Goal: Communication & Community: Answer question/provide support

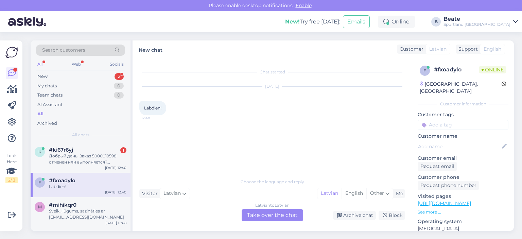
click at [285, 218] on div "Latvian to Latvian Take over the chat" at bounding box center [273, 215] width 62 height 12
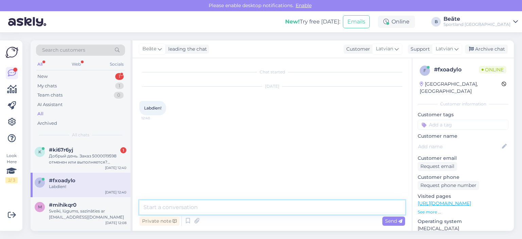
click at [273, 212] on textarea at bounding box center [272, 207] width 266 height 14
type textarea "Labdien, kā varam Jums palīdzēt?"
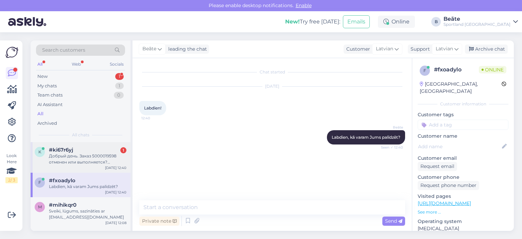
click at [74, 158] on div "Добрый день. Заказ 5000019598 отменен или выполняется? [GEOGRAPHIC_DATA]." at bounding box center [87, 159] width 77 height 12
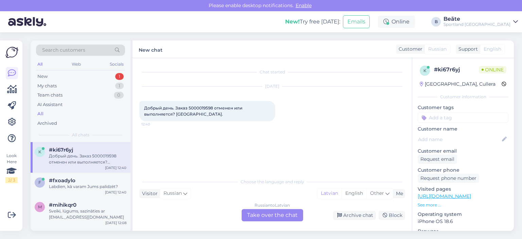
click at [270, 215] on div "Russian to Latvian Take over the chat" at bounding box center [273, 215] width 62 height 12
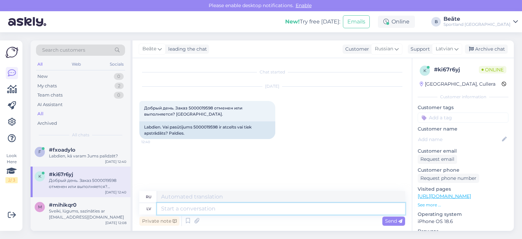
click at [266, 211] on textarea at bounding box center [281, 209] width 248 height 12
type textarea "Sveiki, p"
type textarea "Привет,"
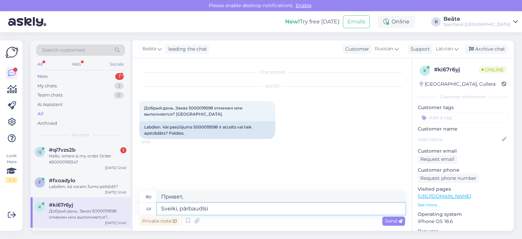
type textarea "Sveiki, pārbaudīsim"
type textarea "Здравствуйте, давайте проверим."
type textarea "Sveiki, pārbaudīsim"
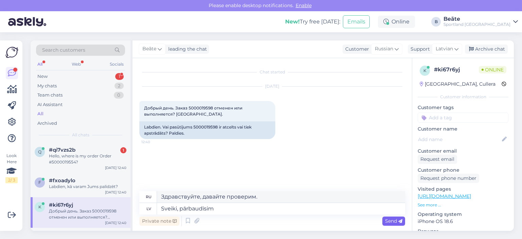
click at [390, 222] on span "Send" at bounding box center [393, 221] width 17 height 6
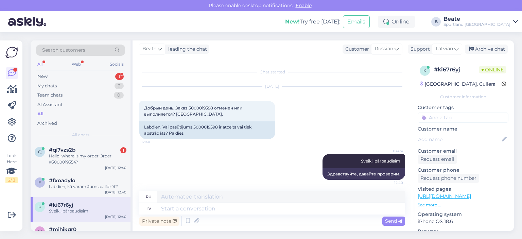
scroll to position [2, 0]
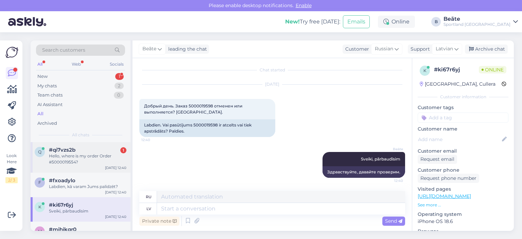
click at [77, 157] on div "Hello, where is my order Order #5000019554?" at bounding box center [87, 159] width 77 height 12
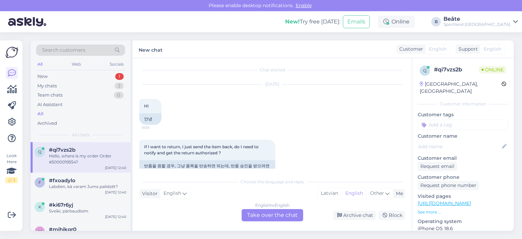
scroll to position [329, 0]
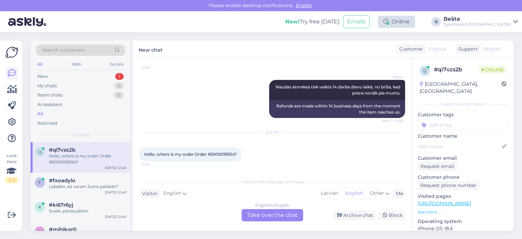
click at [415, 17] on div "Online" at bounding box center [396, 22] width 37 height 12
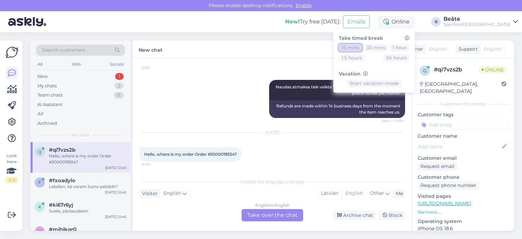
click at [362, 46] on button "15 mins" at bounding box center [350, 47] width 23 height 7
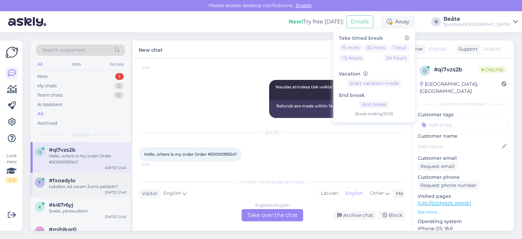
click at [82, 181] on div "#fxoadylo" at bounding box center [87, 180] width 77 height 6
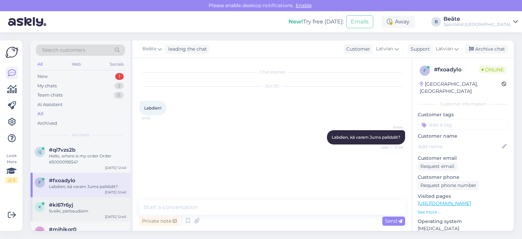
click at [68, 207] on span "#ki67r6yj" at bounding box center [61, 205] width 24 height 6
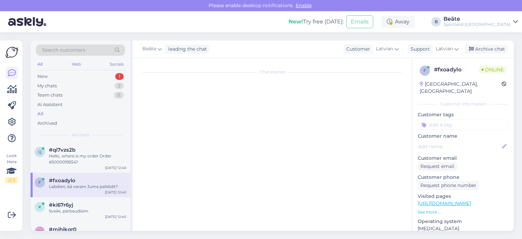
scroll to position [2, 0]
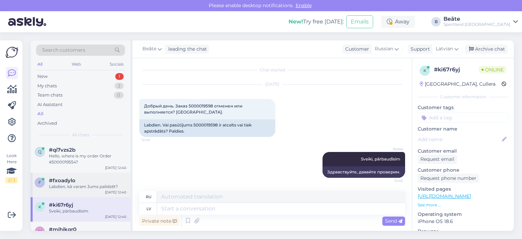
click at [82, 187] on div "Labdien, kā varam Jums palīdzēt?" at bounding box center [87, 187] width 77 height 6
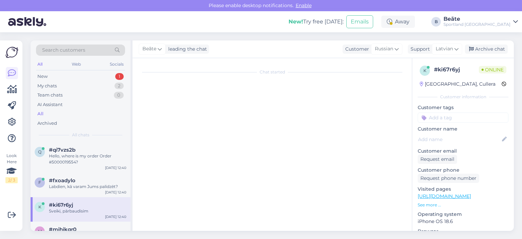
scroll to position [0, 0]
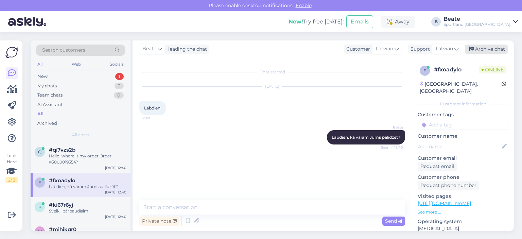
click at [495, 53] on div "Archive chat" at bounding box center [486, 49] width 43 height 9
click at [77, 207] on div "#ki67r6yj" at bounding box center [87, 205] width 77 height 6
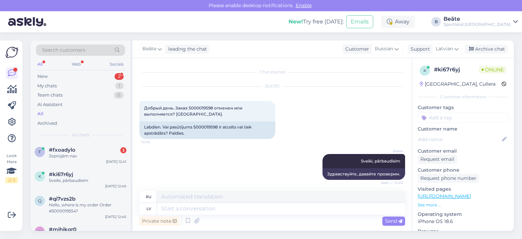
scroll to position [2, 0]
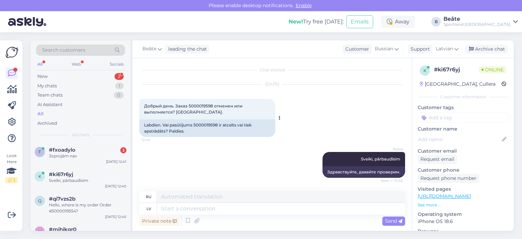
click at [203, 122] on div "Labdien. Vai pasūtījums 5000019598 ir atcelts vai tiek apstrādāts? Paldies." at bounding box center [207, 128] width 136 height 18
copy div "5000019598"
click at [221, 206] on textarea at bounding box center [281, 209] width 248 height 12
type textarea "Jūsu pa"
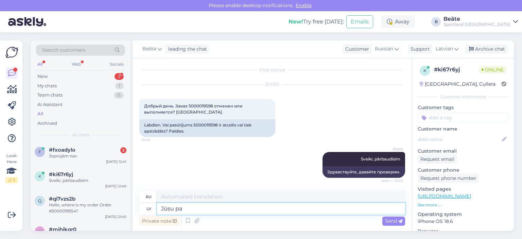
type textarea "Ваш"
type textarea "Jūsu pasūtījums p"
type textarea "Ваш заказ"
type textarea "Jūsu pasūtījums pašreiz"
type textarea "Ваш заказ в настоящее время"
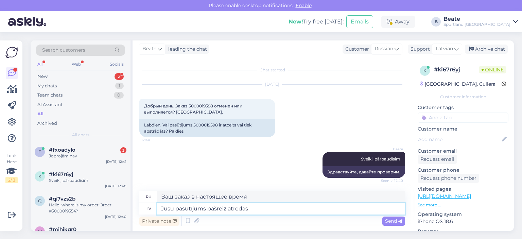
type textarea "Jūsu pasūtījums pašreiz atrodas"
type textarea "Ваш заказ в настоящее время находится в"
type textarea "Jūsu pasūtījums pašreiz atrodas apstrādes procesā."
click at [386, 222] on span "Send" at bounding box center [393, 221] width 17 height 6
type textarea "Ваш заказ в настоящее время обрабатывается."
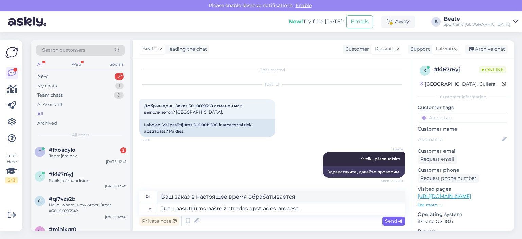
click at [390, 220] on span "Send" at bounding box center [393, 221] width 17 height 6
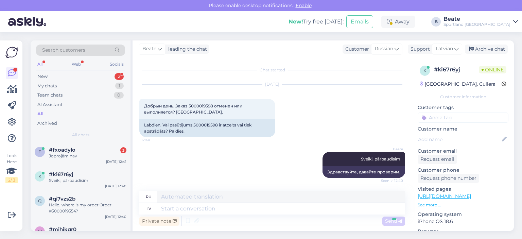
scroll to position [43, 0]
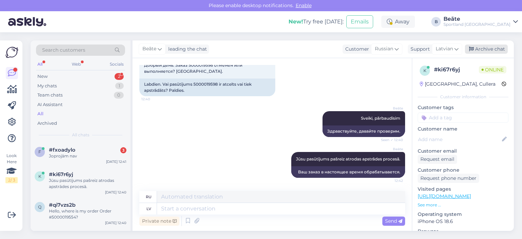
click at [482, 53] on div "Archive chat" at bounding box center [486, 49] width 43 height 9
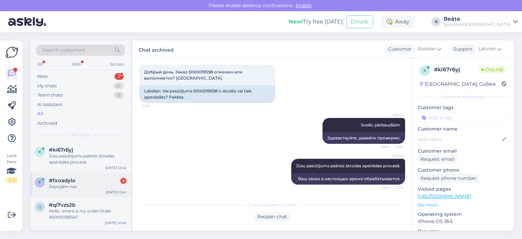
click at [77, 181] on div "#fxoadylo 3" at bounding box center [87, 180] width 77 height 6
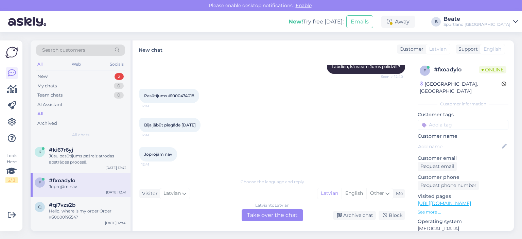
click at [262, 214] on div "Latvian to Latvian Take over the chat" at bounding box center [273, 215] width 62 height 12
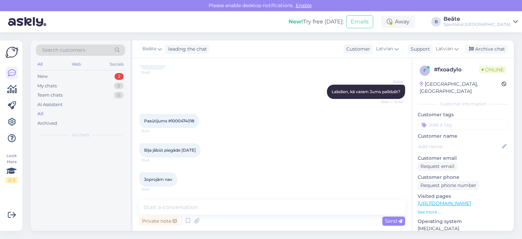
scroll to position [46, 0]
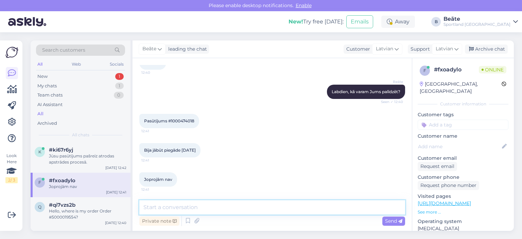
click at [259, 210] on textarea at bounding box center [272, 207] width 266 height 14
type textarea "Pārbaudīsim pasūtījuma statusu."
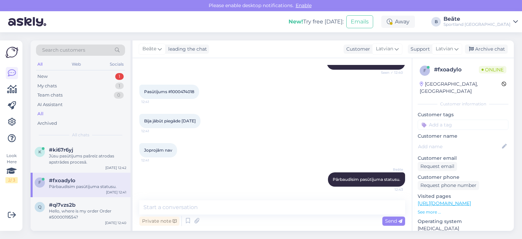
click at [182, 91] on span "Pasūtījums #1000474018" at bounding box center [169, 91] width 50 height 5
copy span "1000474018"
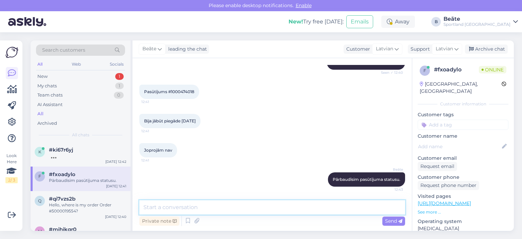
click at [213, 209] on textarea at bounding box center [272, 207] width 266 height 14
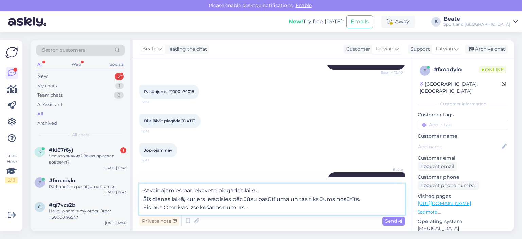
paste textarea "CC830770344EE"
type textarea "Atvainojamies par iekavēto piegādes laiku. Šīs dienas laikā, kurjers ieradīsies…"
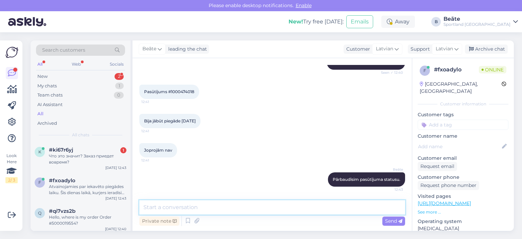
scroll to position [122, 0]
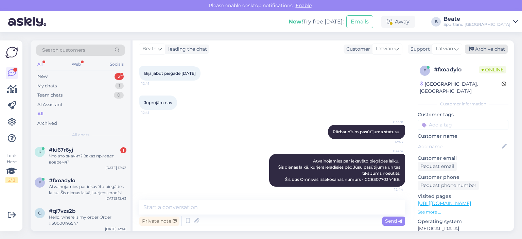
click at [475, 51] on div "Archive chat" at bounding box center [486, 49] width 43 height 9
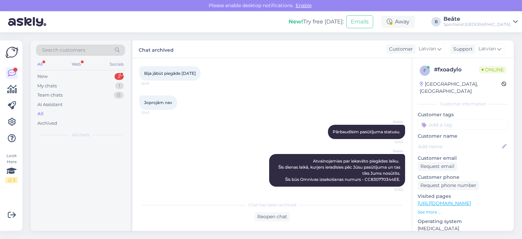
scroll to position [124, 0]
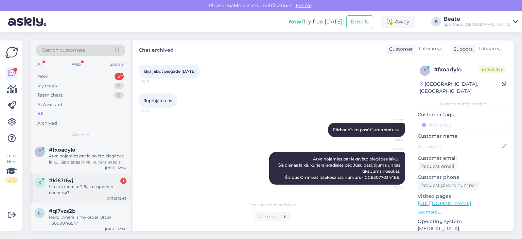
click at [77, 186] on div "Что это значит? Заказ приедет вовремя?" at bounding box center [87, 190] width 77 height 12
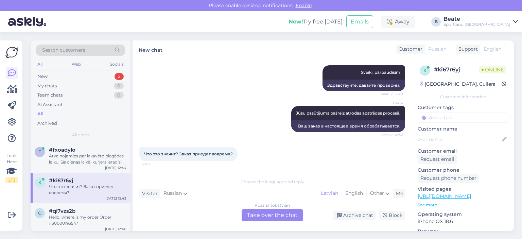
scroll to position [88, 0]
click at [277, 214] on div "Russian to Latvian Take over the chat" at bounding box center [273, 215] width 62 height 12
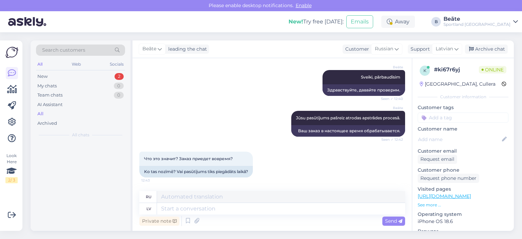
scroll to position [84, 0]
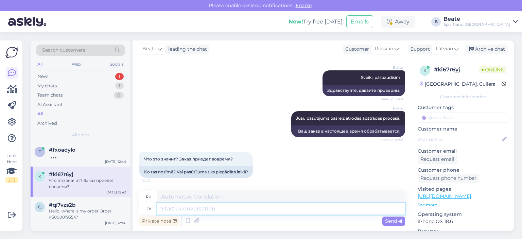
click at [213, 208] on textarea at bounding box center [281, 209] width 248 height 12
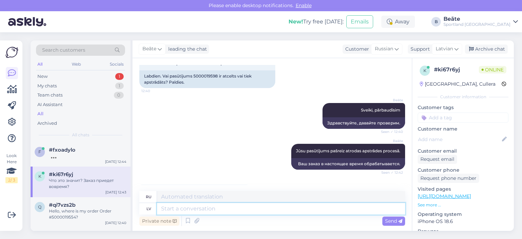
scroll to position [16, 0]
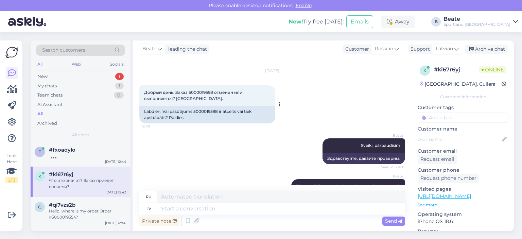
click at [208, 107] on div "Labdien. Vai pasūtījums 5000019598 ir atcelts vai tiek apstrādāts? Paldies." at bounding box center [207, 115] width 136 height 18
click at [208, 110] on div "Labdien. Vai pasūtījums 5000019598 ir atcelts vai tiek apstrādāts? Paldies." at bounding box center [207, 115] width 136 height 18
copy div "5000019598"
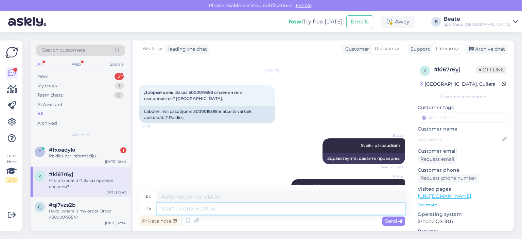
click at [236, 205] on textarea at bounding box center [281, 209] width 248 height 12
type textarea "Pasūtījuma a"
type textarea "Заказ"
type textarea "Pasūtījumu apstrāde u"
type textarea "Обработка заказов"
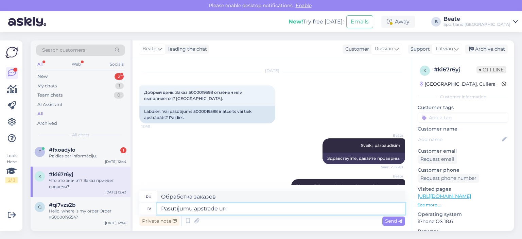
type textarea "Pasūtījumu apstrāde un"
type textarea "Обработка заказов [PERSON_NAME]"
type textarea "Pasūtījumu apstrāde un piegāde"
type textarea "Обработка и доставка заказов"
type textarea "Pasūtījumu apstrāde un piegāde var aiz"
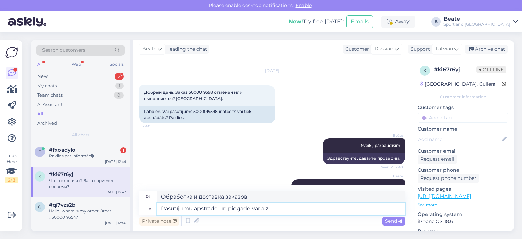
type textarea "Обработка заказа и доставка могут"
type textarea "Pasūtījumu apstrāde un piegāde var aizņemt 1"
type textarea "Обработка заказа и доставка могут занять"
type textarea "Pasūtījumu apstrāde un piegāde var aizņemt 1-4 d"
type textarea "Обработка заказа и доставка могут занять от 1 до 4 дней."
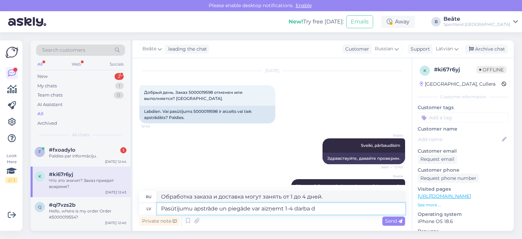
type textarea "Pasūtījumu apstrāde un piegāde var aizņemt 1-4 darba di"
type textarea "Обработка заказа и доставка могут занять от 1 до 4 рабочих дней."
type textarea "Pasūtījumu apstrāde un piegāde var aizņemt 1-4 darba dienas. [PERSON_NAME]"
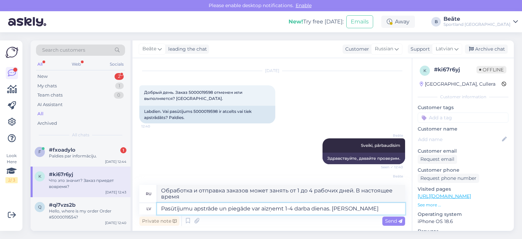
type textarea "Обработка и отправка заказов может занять от 1 до 4 рабочих дней. В настоящее в…"
type textarea "Pasūtījumu apstrāde un piegāde var aizņemt 1-4 darba dienas. Pašreiz, Jūsu pas"
type textarea "Обработка и отправка заказов может занять от 1 до 4 рабочих дней. В настоящее в…"
type textarea "Pasūtījumu apstrāde un piegāde var aizņemt 1-4 darba dienas. Pašreiz, Jūsu pasū…"
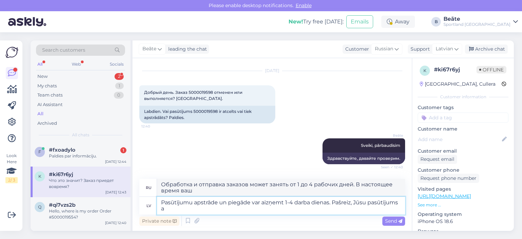
type textarea "Обработка и отправка заказов может занять от 1 до 4 рабочих дней. В настоящее в…"
type textarea "Pasūtījumu apstrāde un piegāde var aizņemt 1-4 darba dienas. Pašreiz, Jūsu pasū…"
type textarea "Обработка и отправка заказов может занять от 1 до 4 рабочих дней. В настоящее в…"
type textarea "Pasūtījumu apstrāde un piegāde var aizņemt 1-4 darba dienas. Pašreiz, Jūsu pasū…"
type textarea "Обработка и отправка заказов может занять от 1 до 4 рабочих дней. В настоящее в…"
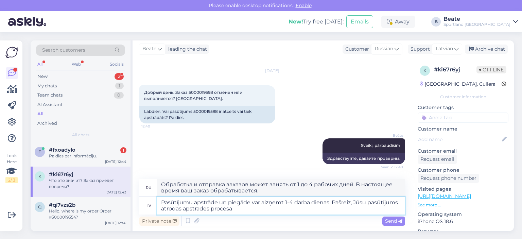
type textarea "Pasūtījumu apstrāde un piegāde var aizņemt 1-4 darba dienas. Pašreiz, Jūsu pasū…"
type textarea "Обработка и отправка заказов может занять от 1 до 4 рабочих дней. Ваш заказ в н…"
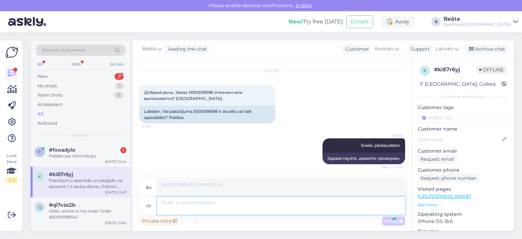
scroll to position [143, 0]
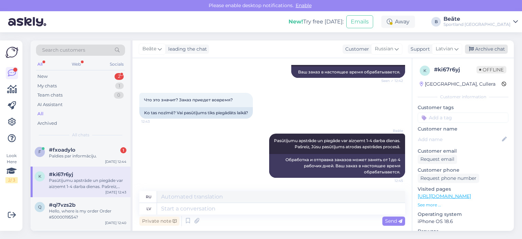
click at [494, 51] on div "Archive chat" at bounding box center [486, 49] width 43 height 9
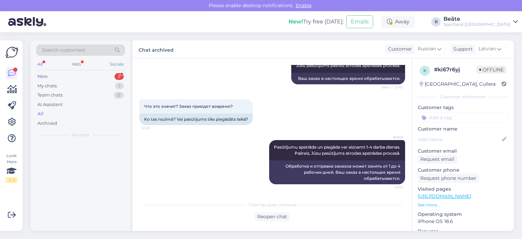
scroll to position [136, 0]
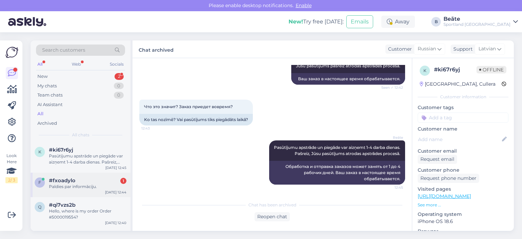
click at [72, 182] on span "#fxoadylo" at bounding box center [62, 180] width 27 height 6
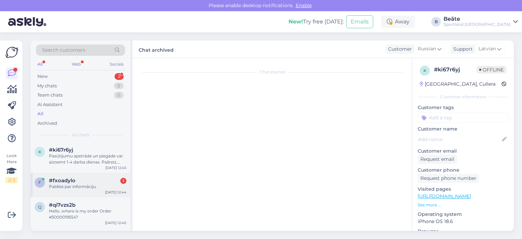
scroll to position [177, 0]
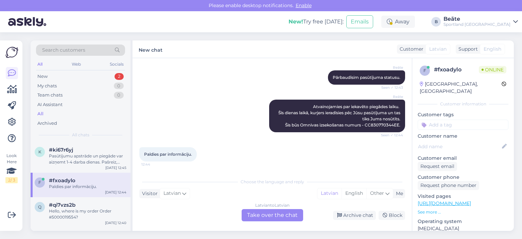
click at [265, 217] on div "Latvian to Latvian Take over the chat" at bounding box center [273, 215] width 62 height 12
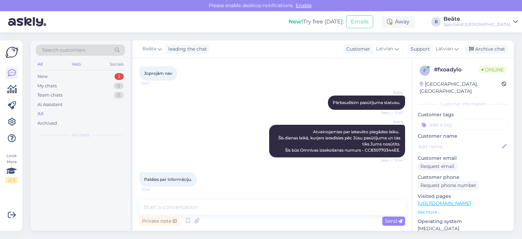
scroll to position [152, 0]
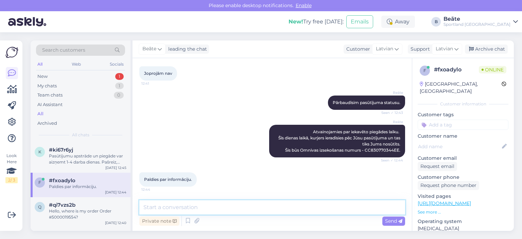
click at [249, 210] on textarea at bounding box center [272, 207] width 266 height 14
type textarea "Jauku Jums dienu!"
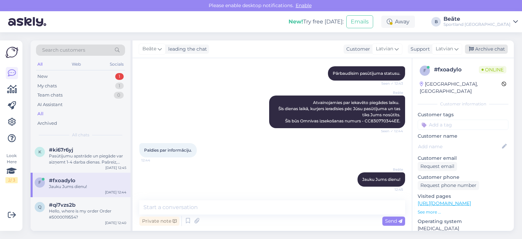
click at [477, 52] on div "Archive chat" at bounding box center [486, 49] width 43 height 9
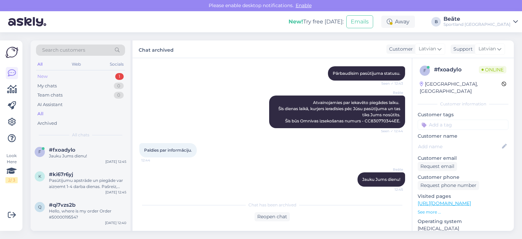
click at [42, 77] on div "New" at bounding box center [42, 76] width 10 height 7
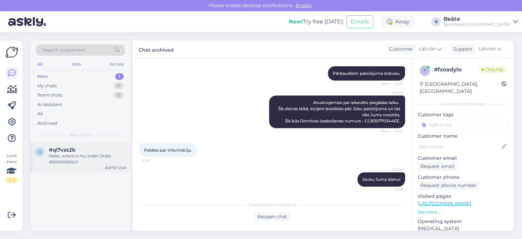
drag, startPoint x: 66, startPoint y: 162, endPoint x: 99, endPoint y: 162, distance: 33.0
click at [66, 162] on div "Hello, where is my order Order #5000019554?" at bounding box center [87, 159] width 77 height 12
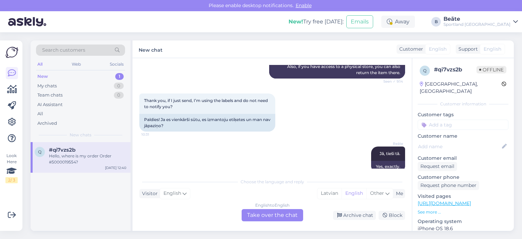
scroll to position [329, 0]
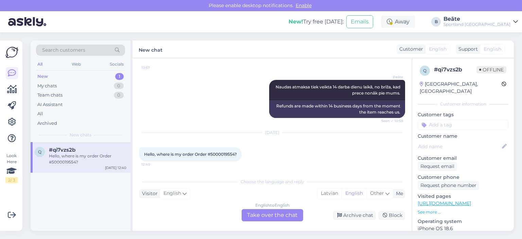
click at [218, 155] on span "Hello, where is my order Order #5000019554?" at bounding box center [190, 154] width 93 height 5
copy span "5000019554"
click at [265, 218] on div "English to English Take over the chat" at bounding box center [273, 215] width 62 height 12
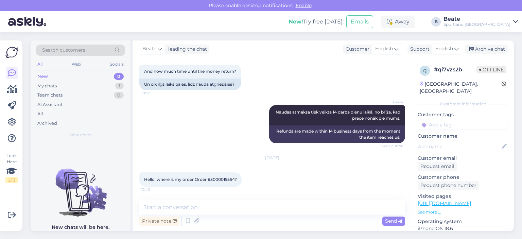
scroll to position [303, 0]
click at [438, 48] on span "English" at bounding box center [444, 48] width 18 height 7
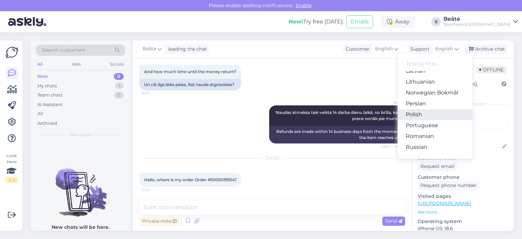
scroll to position [170, 0]
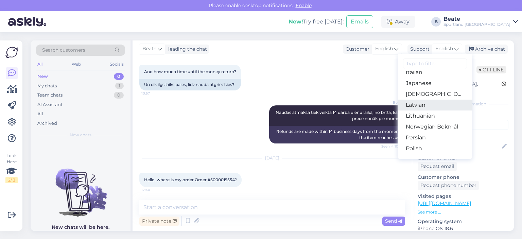
click at [415, 104] on link "Latvian" at bounding box center [435, 105] width 75 height 11
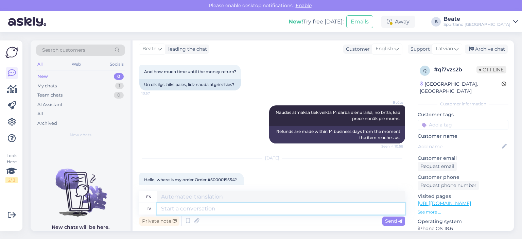
click at [222, 207] on textarea at bounding box center [281, 209] width 248 height 12
type textarea "Labdien,"
type textarea "Hello,"
type textarea "Labdien, šīs di"
type textarea "Hello, these"
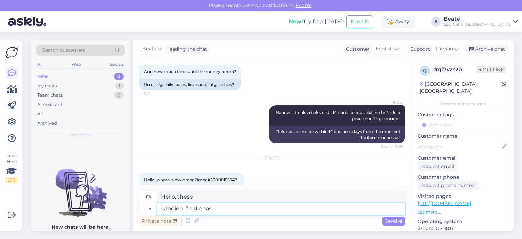
type textarea "Labdien, šīs dienas l"
type textarea "Hello, these days"
type textarea "Labdien, šīs dienas laikā,"
type textarea "Hello, during this day,"
type textarea "Labdien, šīs dienas laikā, kurjers"
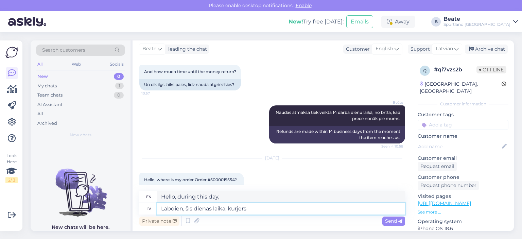
type textarea "Hello, during this day, courier"
type textarea "Labdien, šīs dienas"
type textarea "Hello, during this day,"
type textarea "Labdien, šīs d"
type textarea "Hello, these days"
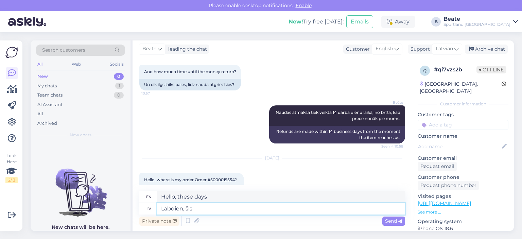
type textarea "Labdien, šīs"
type textarea "Hello, these"
type textarea "Labdien,"
type textarea "Hello,"
type textarea "Labdien, tehniska i"
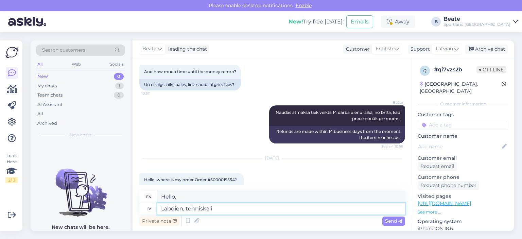
type textarea "Hello, technical"
type textarea "Labdien, tehniska iemela d"
type textarea "Hello, technical error."
type textarea "Labdien, tehniska iemesla d"
type textarea "Hello, for technical reasons"
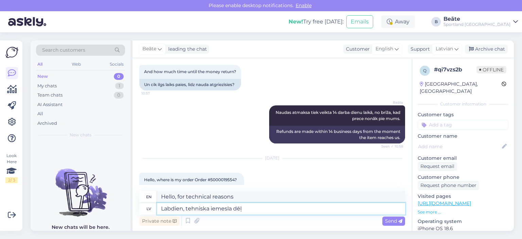
type textarea "Labdien, tehniska iemesla dēļ"
type textarea "Hello, due to a technical reason"
type textarea "Labdien, tehniska iemesla dēļ, v"
type textarea "Hello, due to technical reasons,"
type textarea "Labdien, tehniska iemesla dēļ, veikalam"
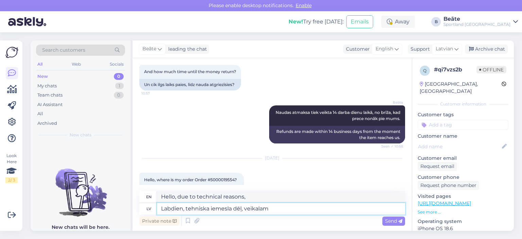
type textarea "Hello, due to a technical reason, the store"
type textarea "Labdien, tehniska iemesla dēļ, veikalam iekavējās pa"
type textarea "Hello, due to a technical reason, the store was delayed."
type textarea "Labdien, tehniska iemesla dēļ, veikalam iekavējās pasūtījumu no"
type textarea "Hello, due to a technical reason, the store was delayed in processing the order."
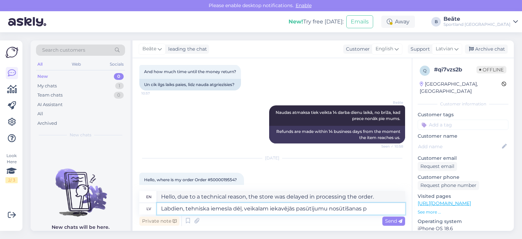
type textarea "Labdien, tehniska iemesla dēļ, veikalam iekavējās pasūtījumu nosūtīšanas pr"
type textarea "Hello, due to a technical reason, the store was delayed in shipping orders."
type textarea "Labdien, tehniska iemesla dēļ, veikalam iekavējās pasūtījumu nosūtīšanas proces…"
type textarea "Hello, due to a technical reason, the store was delayed in sending orders,"
type textarea "Labdien, tehniska iemesla dēļ, veikalam iekavējās pasūtījumu nosūtīšanas proces…"
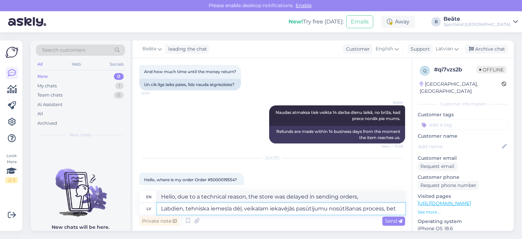
type textarea "Hello, due to a technical reason, the store was delayed in sending orders, but"
type textarea "Labdien, tehniska iemesla dēļ, veikalam iekavējās pasūtījumu nosūtīšanas proces…"
type textarea "Hello, due to a technical reason, the store was delayed in sending orders, but,"
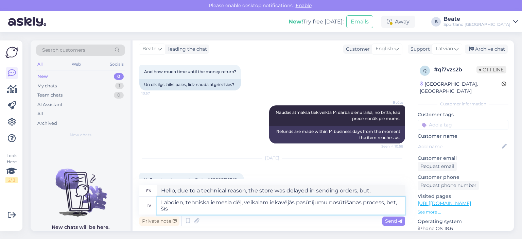
type textarea "Labdien, tehniska iemesla dēļ, veikalam iekavējās pasūtījumu nosūtīšanas proces…"
type textarea "Hello, due to a technical reason, the store was delayed in sending orders, but,…"
type textarea "Labdien, tehniska iemesla dēļ, veikalam iekavējās pasūtījumu nosūtīšanas proces…"
type textarea "Hello, due to a technical reason, the store was delayed in sending orders, but …"
type textarea "Labdien, tehniska iemesla dēļ, veikalam iekavējās pasūtījumu nosūtīšanas proces…"
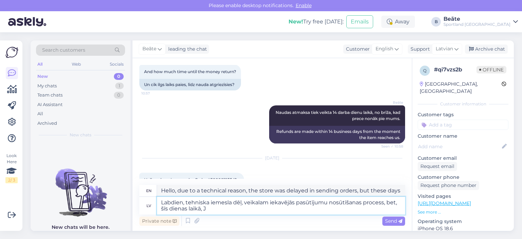
type textarea "Hello, due to a technical reason, the store was delayed in sending orders, but …"
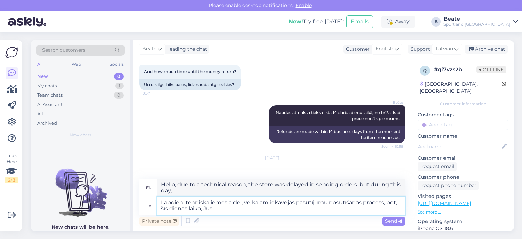
type textarea "Labdien, tehniska iemesla dēļ, veikalam iekavējās pasūtījumu nosūtīšanas proces…"
type textarea "Hello, due to a technical reason, the store was delayed in sending orders, but …"
type textarea "Labdien, tehniska iemesla dēļ, veikalam iekavējās pasūtījumu nosūtīšanas proces…"
type textarea "Hello, due to a technical reason, the store was delayed in sending orders, but …"
type textarea "Labdien, tehniska iemesla dēļ, veikalam iekavējās pasūtījumu nosūtīšanas proces…"
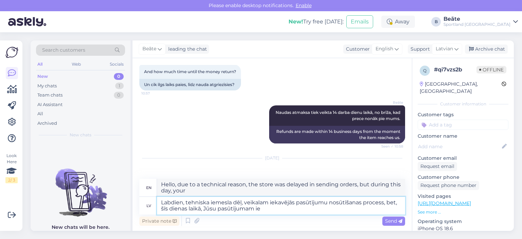
type textarea "Hello, due to a technical reason, the store was delayed in sending orders, but …"
type textarea "Labdien, tehniska iemesla dēļ, veikalam iekavējās pasūtījumu nosūtīšanas proces…"
type textarea "Hello, due to a technical reason, the store was delayed in sending orders, but …"
type textarea "Labdien, tehniska iemesla dēļ, veikalam iekavējās pasūtījumu nosūtīšanas proces…"
type textarea "Hello, due to a technical reason, the store was delayed in sending orders, but …"
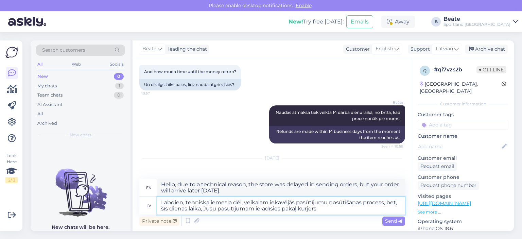
type textarea "Labdien, tehniska iemesla dēļ, veikalam iekavējās pasūtījumu nosūtīšanas proces…"
type textarea "Hello, due to a technical reason, the store was delayed in sending orders, but …"
type textarea "Labdien, tehniska iemesla dēļ, veikalam iekavējās pasūtījumu nosūtīšanas proces…"
type textarea "Hello, due to a technical reason, the store was delayed in sending orders, but …"
type textarea "Labdien, tehniska iemesla dēļ, veikalam iekavējās pasūtījumu nosūtīšanas proces…"
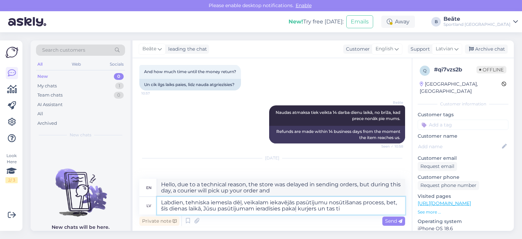
type textarea "Hello, due to a technical reason, the store was delayed in sending orders, but …"
type textarea "Labdien, tehniska iemesla dēļ, veikalam iekavējās pasūtījumu nosūtīšanas proces…"
type textarea "Hello, due to a technical reason, the store was delayed in sending orders, but …"
type textarea "Labdien, tehniska iemesla dēļ, veikalam iekavējās pasūtījumu nosūtīšanas proces…"
type textarea "Hello, due to a technical reason, the store was delayed in sending orders, but …"
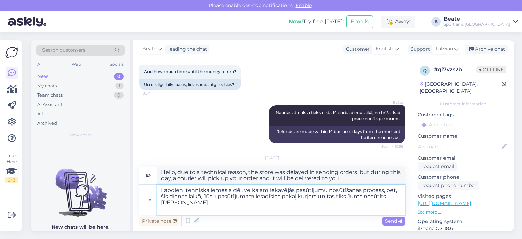
type textarea "Labdien, tehniska iemesla dēļ, veikalam iekavējās pasūtījumu nosūtīšanas proces…"
type textarea "Hello, due to a technical reason, the store was delayed in sending orders, but …"
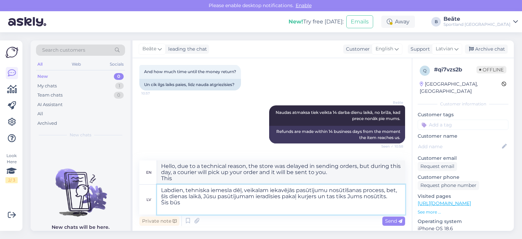
type textarea "Labdien, tehniska iemesla dēļ, veikalam iekavējās pasūtījumu nosūtīšanas proces…"
type textarea "Hello, due to a technical reason, the store was delayed in sending orders, but …"
type textarea "Labdien, tehniska iemesla dēļ, veikalam iekavējās pasūtījumu nosūtīšanas proces…"
type textarea "Hello, due to a technical reason, the store was delayed in sending orders, but …"
type textarea "Labdien, tehniska iemesla dēļ, veikalam iekavējās pasūtījumu nosūtīšanas proces…"
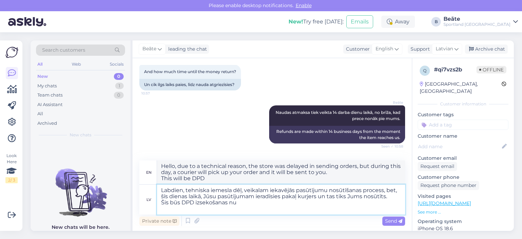
type textarea "Hello, due to a technical reason, the store was delayed in sending orders, but …"
type textarea "Labdien, tehniska iemesla dēļ, veikalam iekavējās pasūtījumu nosūtīšanas proces…"
type textarea "Hello, due to a technical reason, the store was delayed in sending orders, but …"
paste textarea "05757995522314"
type textarea "Labdien, tehniska iemesla dēļ, veikalam iekavējās pasūtījumu nosūtīšanas proces…"
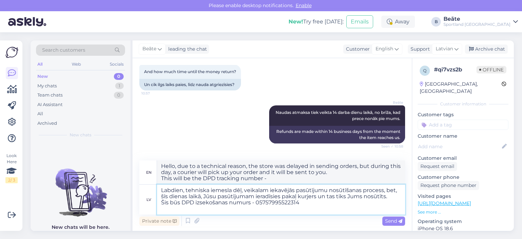
type textarea "Hello, due to a technical reason, the store was delayed in sending orders, but …"
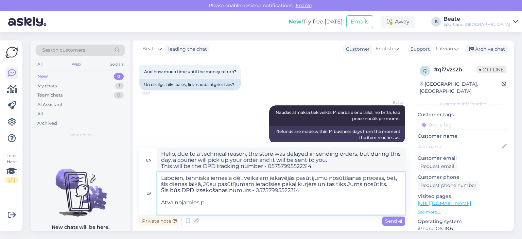
type textarea "Labdien, tehniska iemesla dēļ, veikalam iekavējās pasūtījumu nosūtīšanas proces…"
type textarea "Hello, due to a technical reason, the store was delayed in sending orders, but …"
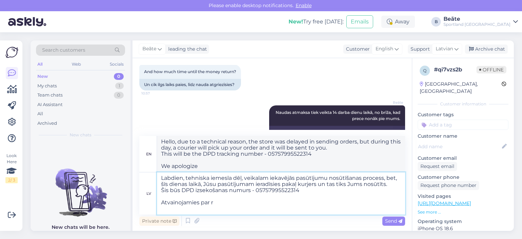
type textarea "Labdien, tehniska iemesla dēļ, veikalam iekavējās pasūtījumu nosūtīšanas proces…"
type textarea "Hello, due to a technical reason, the store was delayed in sending orders, but …"
type textarea "Labdien, tehniska iemesla dēļ, veikalam iekavējās pasūtījumu nosūtīšanas proces…"
type textarea "Hello, due to a technical reason, the store was delayed in sending orders, but …"
type textarea "Labdien, tehniska iemesla dēļ, veikalam iekavējās pasūtījumu nosūtīšanas proces…"
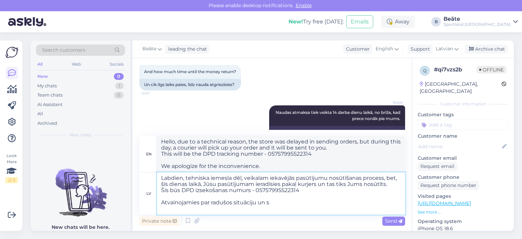
type textarea "Hello, due to a technical reason, the store was delayed in sending orders, but …"
type textarea "Labdien, tehniska iemesla dēļ, veikalam iekavējās pasūtījumu nosūtīšanas proces…"
type textarea "Hello, due to a technical reason, the store was delayed in sending orders, but …"
type textarea "Labdien, tehniska iemesla dēļ, veikalam iekavējās pasūtījumu nosūtīšanas proces…"
type textarea "Hello, due to a technical reason, the store was delayed in sending orders, but …"
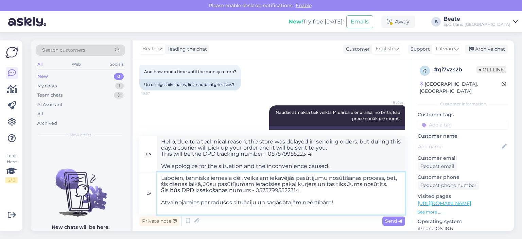
type textarea "Labdien, tehniska iemesla dēļ, veikalam iekavējās pasūtījumu nosūtīšanas proces…"
type textarea "Hello, due to a technical reason, the store was delayed in sending orders, but …"
type textarea "Labdien, tehniska iemesla dēļ, veikalam iekavējās pasūtījumu nosūtīšanas proces…"
click at [387, 218] on span "Send" at bounding box center [393, 221] width 17 height 6
click at [393, 220] on span "Send" at bounding box center [393, 221] width 17 height 6
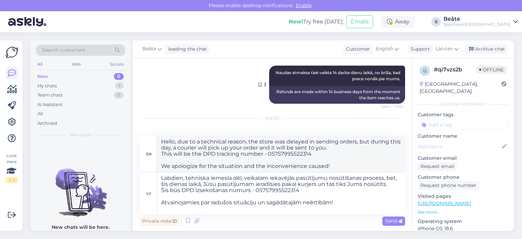
scroll to position [379, 0]
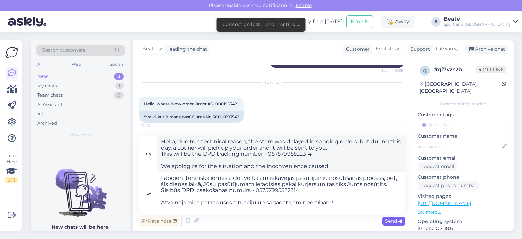
click at [392, 221] on span "Send" at bounding box center [393, 221] width 17 height 6
click at [392, 223] on span "Send" at bounding box center [393, 221] width 17 height 6
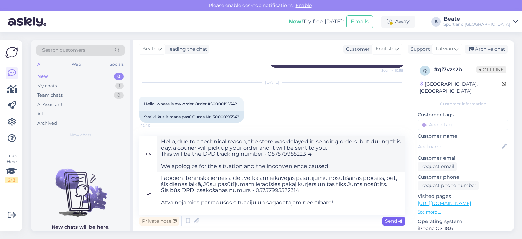
click at [392, 221] on span "Send" at bounding box center [393, 221] width 17 height 6
drag, startPoint x: 337, startPoint y: 203, endPoint x: 161, endPoint y: 176, distance: 178.1
click at [161, 176] on textarea "Labdien, tehniska iemesla dēļ, veikalam iekavējās pasūtījumu nosūtīšanas proces…" at bounding box center [281, 193] width 248 height 42
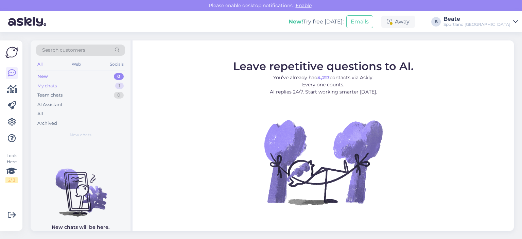
click at [58, 87] on div "My chats 1" at bounding box center [80, 86] width 89 height 10
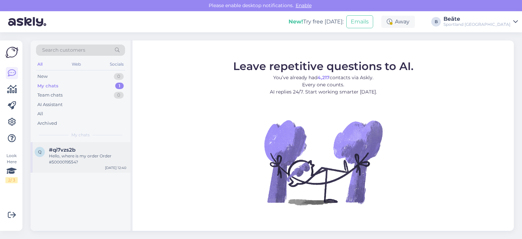
click at [79, 154] on div "Hello, where is my order Order #5000019554?" at bounding box center [87, 159] width 77 height 12
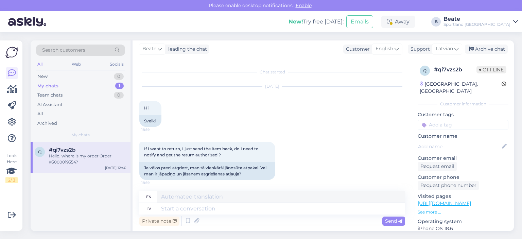
scroll to position [324, 0]
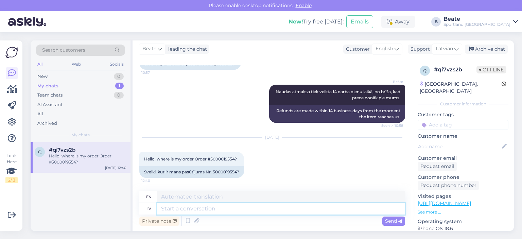
click at [253, 208] on textarea at bounding box center [281, 209] width 248 height 12
paste textarea "Labdien, tehniska iemesla dēļ, veikalam iekavējās pasūtījumu nosūtīšanas proces…"
type textarea "Labdien, tehniska iemesla dēļ, veikalam iekavējās pasūtījumu nosūtīšanas proces…"
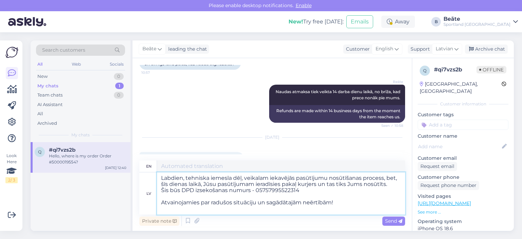
type textarea "Hello, due to a technical reason, the store was delayed in sending orders, but …"
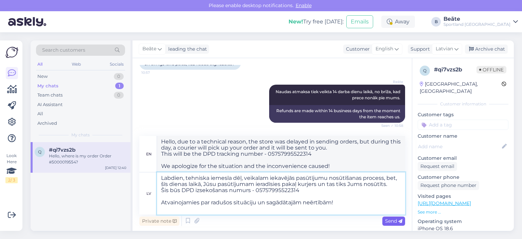
type textarea "Labdien, tehniska iemesla dēļ, veikalam iekavējās pasūtījumu nosūtīšanas proces…"
click at [388, 221] on span "Send" at bounding box center [393, 221] width 17 height 6
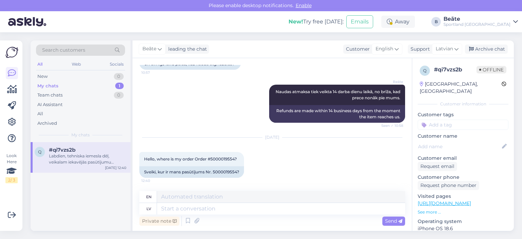
scroll to position [445, 0]
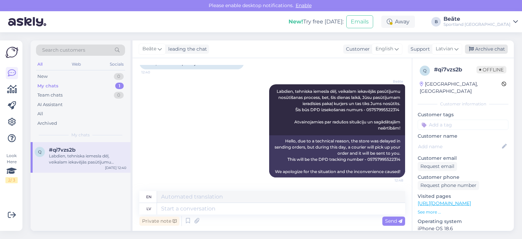
click at [485, 46] on div "Archive chat" at bounding box center [486, 49] width 43 height 9
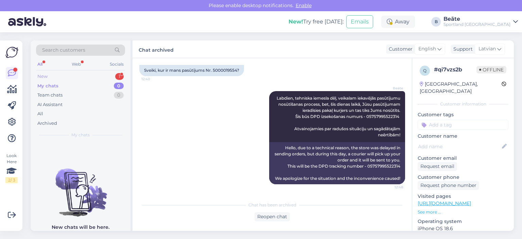
click at [53, 80] on div "New 1" at bounding box center [80, 77] width 89 height 10
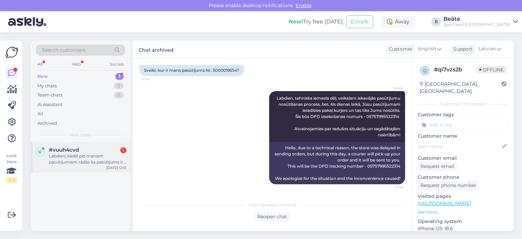
click at [71, 152] on span "#vuuh4cvd" at bounding box center [64, 150] width 30 height 6
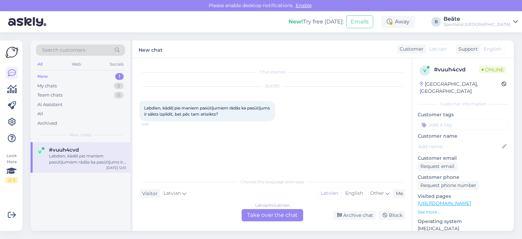
click at [268, 213] on div "Latvian to Latvian Take over the chat" at bounding box center [273, 215] width 62 height 12
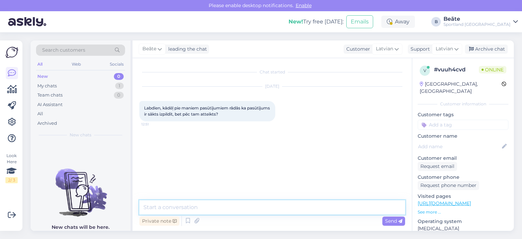
click at [268, 213] on textarea at bounding box center [272, 207] width 266 height 14
type textarea "Sveiki, kāds ir pasūtījuma numurs?"
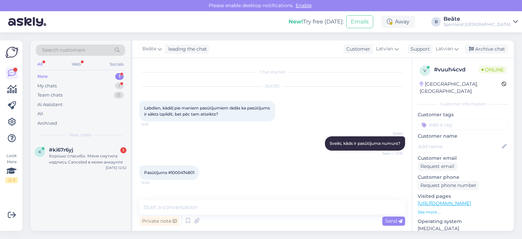
click at [184, 174] on span "Pasūtījums #1000474801" at bounding box center [169, 172] width 50 height 5
copy div "1000474801 12:52"
click at [190, 210] on textarea at bounding box center [272, 207] width 266 height 14
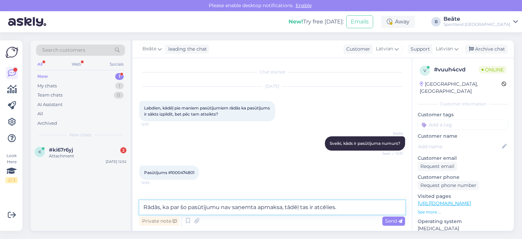
type textarea "Rādās, ka par šo pasūtījumu nav saņemta apmaksa, tādēļ tas ir atcēlies."
paste textarea
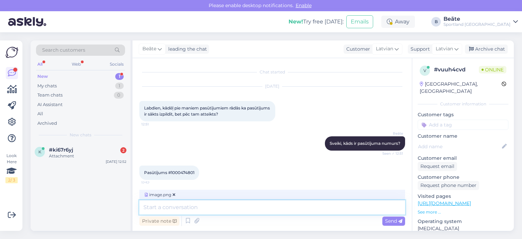
scroll to position [71, 0]
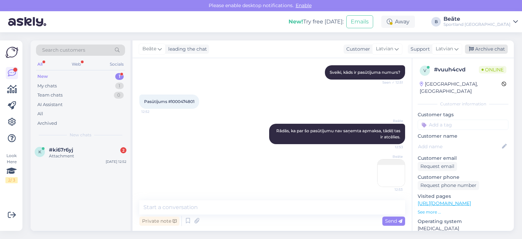
click at [492, 49] on div "Archive chat" at bounding box center [486, 49] width 43 height 9
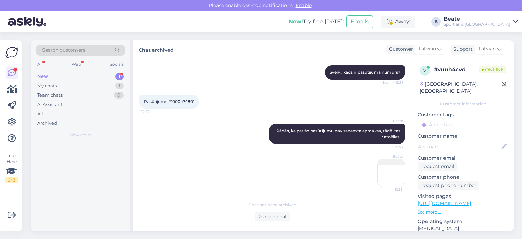
scroll to position [73, 0]
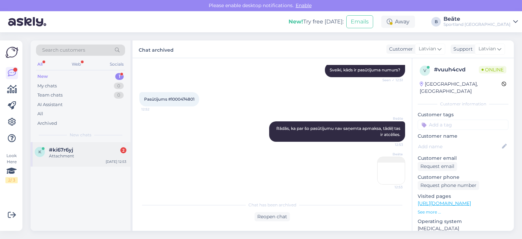
click at [67, 145] on div "k #ki67r6yj 2 Attachment Aug 25 12:53" at bounding box center [81, 154] width 100 height 24
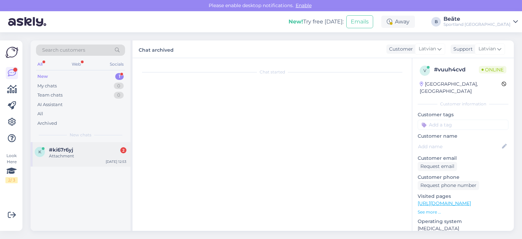
scroll to position [237, 0]
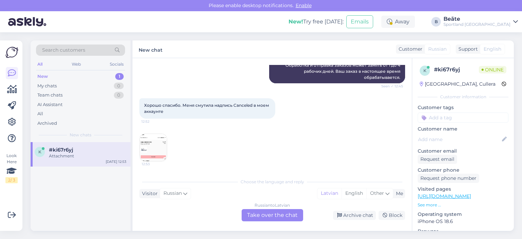
click at [279, 214] on div "Russian to Latvian Take over the chat" at bounding box center [273, 215] width 62 height 12
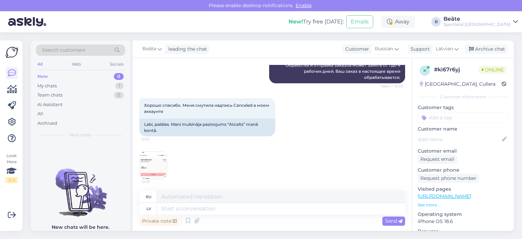
click at [154, 161] on img at bounding box center [153, 165] width 27 height 27
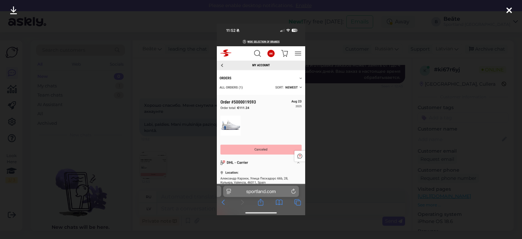
click at [340, 128] on div at bounding box center [261, 119] width 522 height 239
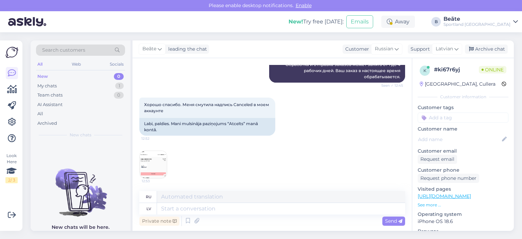
scroll to position [238, 0]
click at [211, 207] on textarea at bounding box center [281, 209] width 248 height 12
click at [139, 156] on div "Chat started Aug 25 2025 Добрый день. Заказ 5000019598 отменен или выполняется?…" at bounding box center [272, 144] width 279 height 173
click at [145, 160] on img at bounding box center [153, 164] width 27 height 27
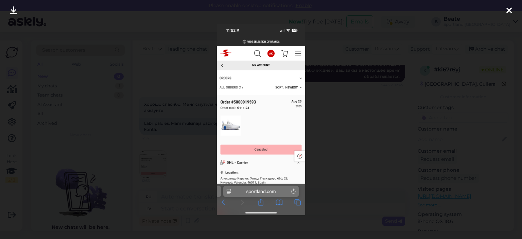
click at [343, 118] on div at bounding box center [261, 119] width 522 height 239
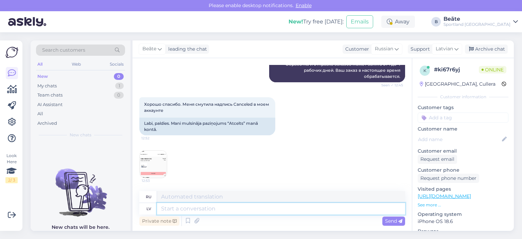
click at [239, 208] on textarea at bounding box center [281, 209] width 248 height 12
type textarea "A"
type textarea "Attēlā r"
type textarea "На картинке"
type textarea "Attēlā redzamais pas"
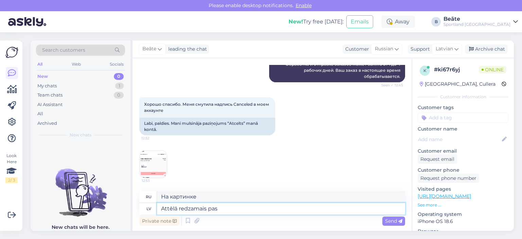
type textarea "Как видно на картинке"
type textarea "Attēlā redzamais pasūtījums i"
type textarea "Порядок, показанный на рисунке"
type textarea "Attēlā redzamais pasūtījums ir"
type textarea "Порядок, показанный на рисунке,"
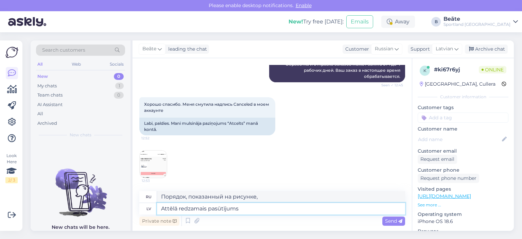
type textarea "Attēlā redzamais pasūtījums"
type textarea "Порядок, показанный на рисунке"
type textarea "Attēlā redz"
type textarea "Как видно на картинке"
type textarea "At"
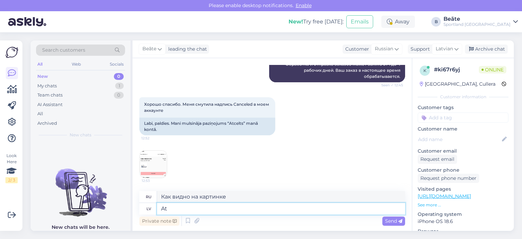
type textarea "На картинке"
type textarea "A"
type textarea "Šis b"
type textarea "Этот"
type textarea "Šis būs"
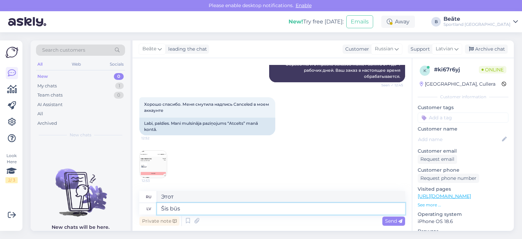
type textarea "Это будет"
type textarea "Šis būs cits p"
type textarea "Это будет по-другому."
type textarea "Šis būs cits pasūtījums, ka"
type textarea "Это будет еще один заказ,"
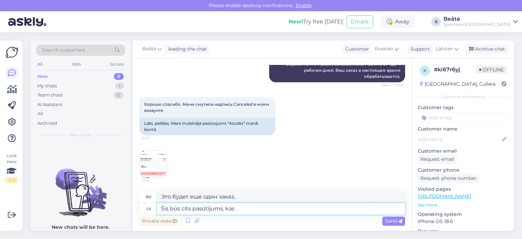
type textarea "Šis būs cits pasūtījums, kas"
type textarea "Это будет еще один заказ, который"
type textarea "Šis būs cits pasūtījums, kas Jums"
type textarea "Это будет еще один заказ для вас."
type textarea "Šis būs cits pasūtījums, kas Jums ir a"
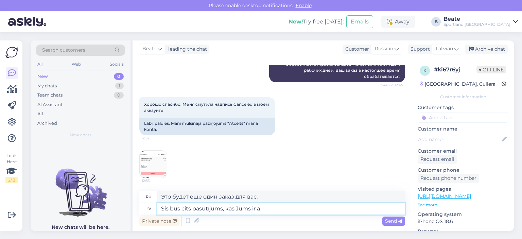
type textarea "Это будет еще один заказ, который вы сделали."
type textarea "Šis būs cits pasūtījums, kas Jums ir atcelts."
type textarea "Это будет еще один заказ, который был отменен для вас."
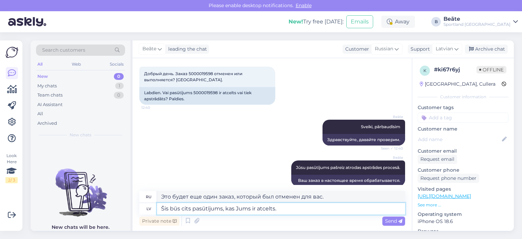
scroll to position [0, 0]
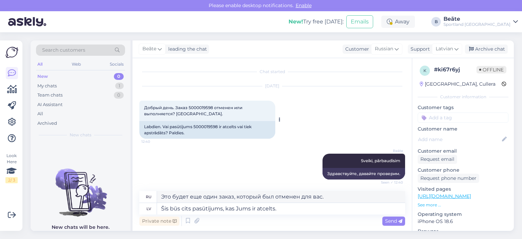
click at [207, 124] on div "Labdien. Vai pasūtījums 5000019598 ir atcelts vai tiek apstrādāts? Paldies." at bounding box center [207, 130] width 136 height 18
copy div "5000019598"
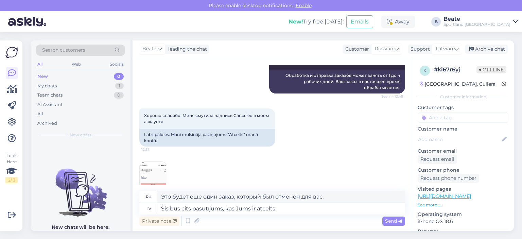
scroll to position [238, 0]
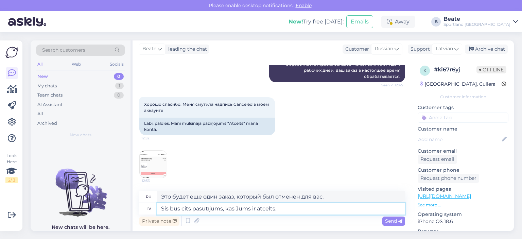
click at [290, 206] on textarea "Šis būs cits pasūtījums, kas Jums ir atcelts." at bounding box center [281, 209] width 248 height 12
type textarea "Šis būs cits pasūtījums, kas Jums ir atcelts. Pasūtījums"
type textarea "Это будет ещё один заказ, который был отменён для вас."
paste textarea "5000019598"
type textarea "Šis būs cits pasūtījums, kas Jums ir atcelts. Pasūtījums 5000019598"
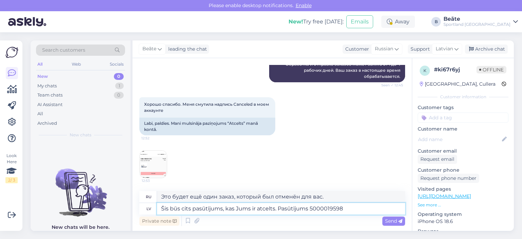
type textarea "Это ещё один отменённый для вас заказ. Заказ 5000019598"
type textarea "Šis būs cits pasūtījums, kas Jums ir atcelts. Pas"
type textarea "Это будет ещё один заказ, который был отменён для вас."
type textarea "Šis būs cits pasūtījums, kas Jums ir atcelts. A"
type textarea "Это будет еще один заказ, который был отменен для вас."
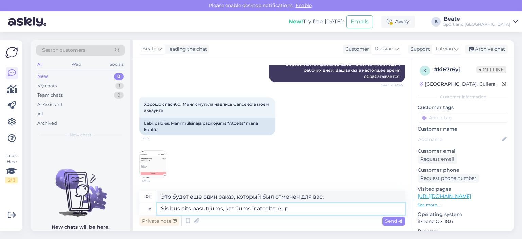
type textarea "Šis būs cits pasūtījums, kas Jums ir atcelts. Ar pa"
type textarea "Это будет ещё один заказ, который был отменён для вас."
type textarea "Šis būs cits pasūtījums, kas Jums ir atcelts. Ar pasūtījumu"
type textarea "Это будет ещё один заказ, который был отменён для вас. С этим заказом"
paste textarea "5000019598"
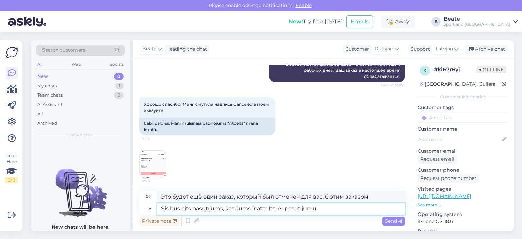
type textarea "Šis būs cits pasūtījums, kas Jums ir atcelts. Ar pasūtījumu 5000019598"
type textarea "Это будет ещё один отменённый для вас заказ. Заказ 5000019598"
type textarea "Šis būs cits pasūtījums, kas Jums ir atcelts. Ar pasūtījumu 5000019598 viss i"
type textarea "Это будет ещё один отменённый для вас заказ. С заказом 5000019598 всё"
type textarea "Šis būs cits pasūtījums, kas Jums ir atcelts. Ar pasūtījumu 5000019598 viss ir …"
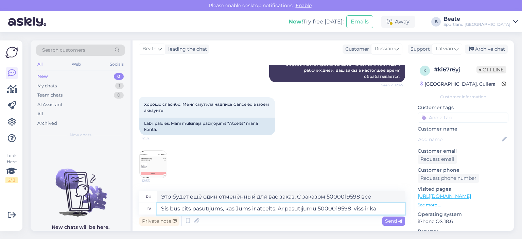
type textarea "Это будет ещё один заказ, который был отменён для вас. С заказом 5000019598 всё…"
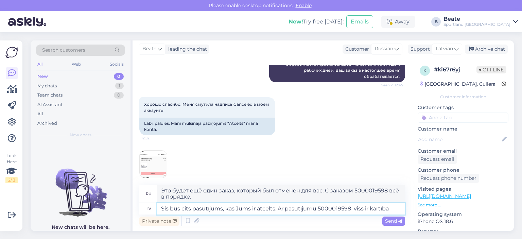
type textarea "Šis būs cits pasūtījums, kas Jums ir atcelts. Ar pasūtījumu 5000019598 viss ir …"
type textarea "Это ещё один отменённый для вас заказ. Заказ 5000019598 подойдёт."
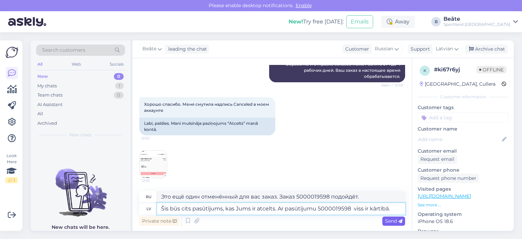
type textarea "Šis būs cits pasūtījums, kas Jums ir atcelts. Ar pasūtījumu 5000019598 viss ir …"
click at [389, 219] on span "Send" at bounding box center [393, 221] width 17 height 6
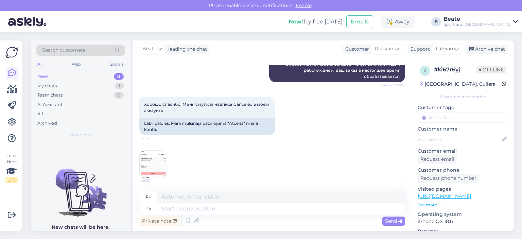
scroll to position [292, 0]
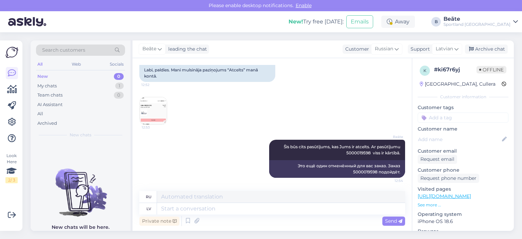
click at [159, 106] on img at bounding box center [153, 110] width 27 height 27
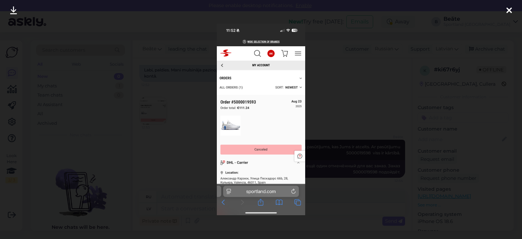
click at [335, 89] on div at bounding box center [261, 119] width 522 height 239
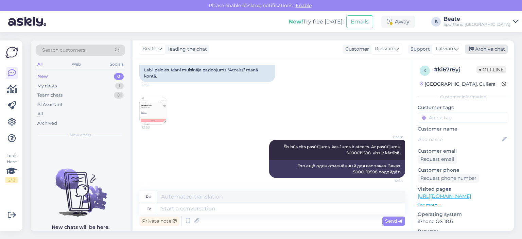
click at [487, 47] on div "Archive chat" at bounding box center [486, 49] width 43 height 9
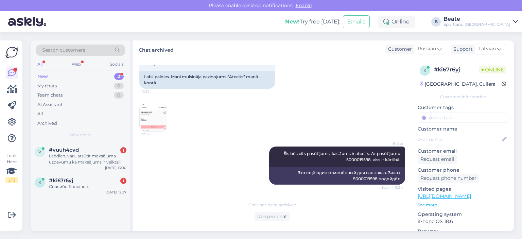
scroll to position [314, 0]
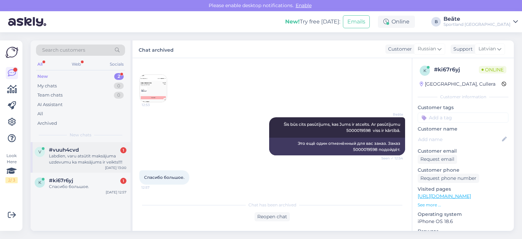
click at [88, 159] on div "Labdien, varu atsūtīt maksājuma uzdevumu ka maksājums ir veikts!!!!" at bounding box center [87, 159] width 77 height 12
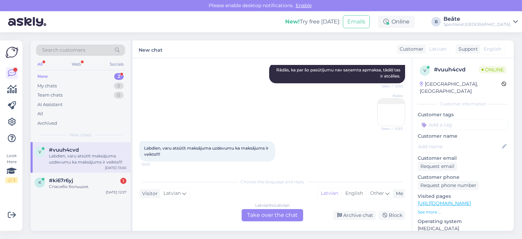
click at [264, 213] on div "Latvian to Latvian Take over the chat" at bounding box center [273, 215] width 62 height 12
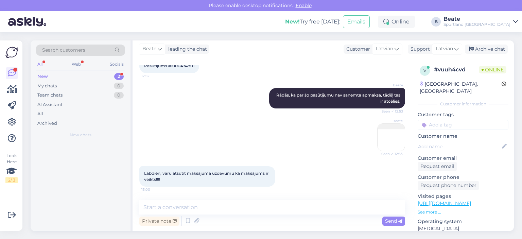
scroll to position [106, 0]
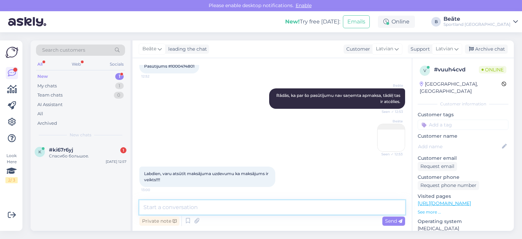
click at [263, 209] on textarea at bounding box center [272, 207] width 266 height 14
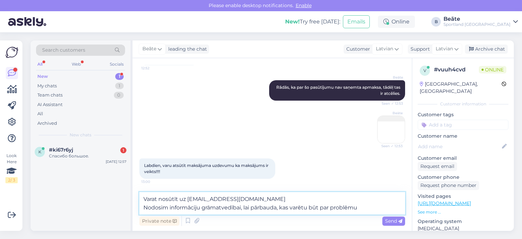
type textarea "Varat nosūtīt uz klientu.serviss@sportland.lv Nodosim informāciju grāmatvedībai…"
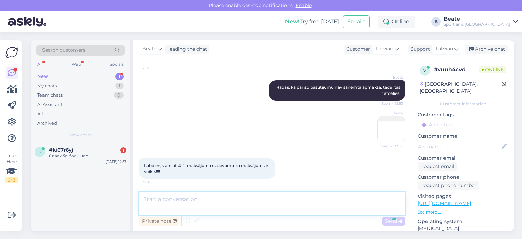
scroll to position [148, 0]
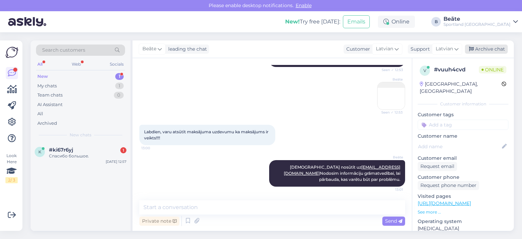
click at [480, 51] on div "Archive chat" at bounding box center [486, 49] width 43 height 9
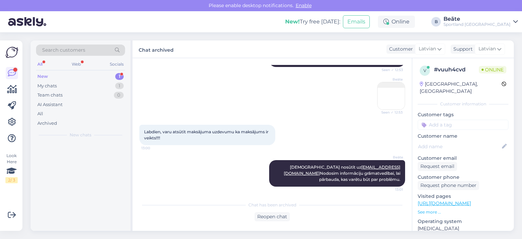
scroll to position [150, 0]
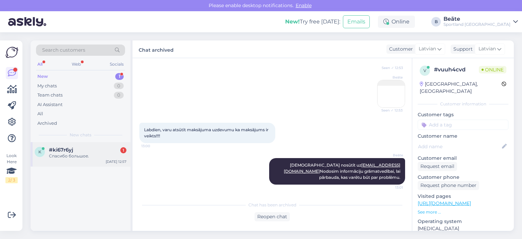
click at [77, 156] on div "Спасибо большое." at bounding box center [87, 156] width 77 height 6
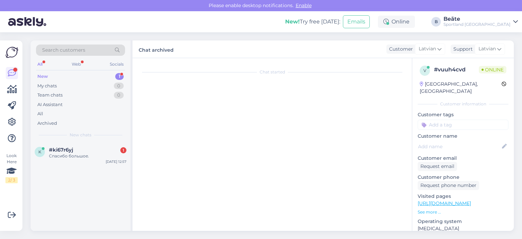
scroll to position [337, 0]
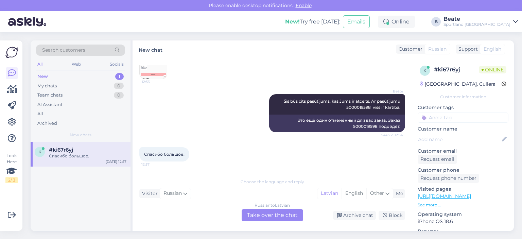
click at [289, 217] on div "Russian to Latvian Take over the chat" at bounding box center [273, 215] width 62 height 12
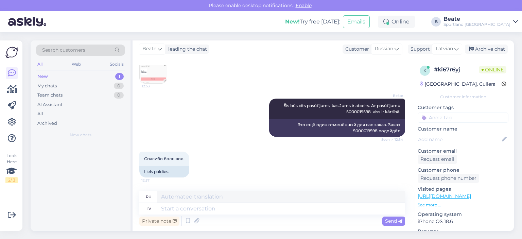
scroll to position [332, 0]
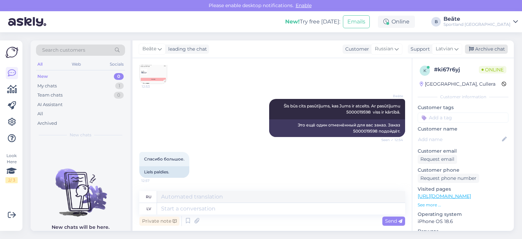
click at [496, 47] on div "Archive chat" at bounding box center [486, 49] width 43 height 9
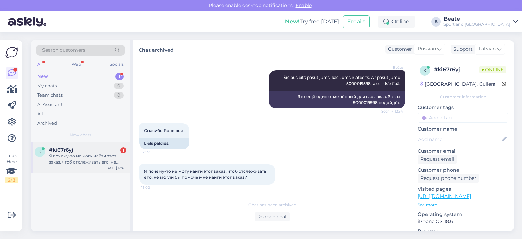
click at [83, 154] on div "Я почему-то не могу найти этот заказ, чтоб отслеживать его, не могли бы помочь …" at bounding box center [87, 159] width 77 height 12
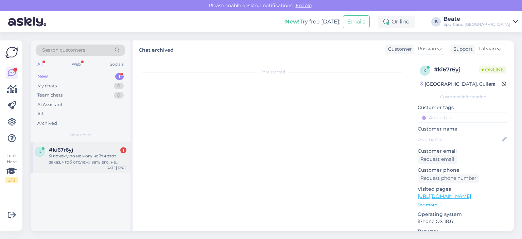
scroll to position [384, 0]
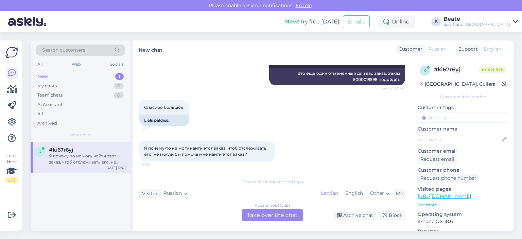
click at [284, 213] on div "Russian to Latvian Take over the chat" at bounding box center [273, 215] width 62 height 12
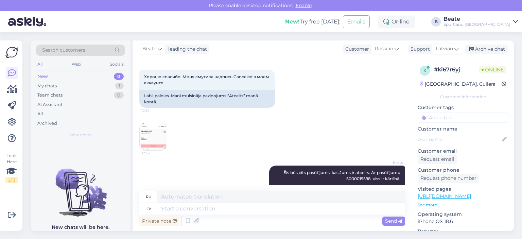
scroll to position [249, 0]
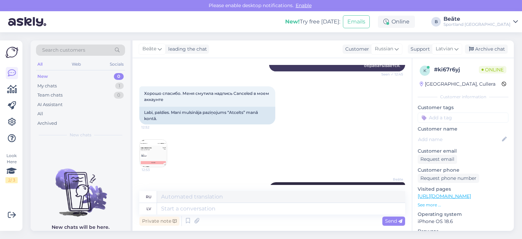
click at [142, 151] on img at bounding box center [153, 153] width 27 height 27
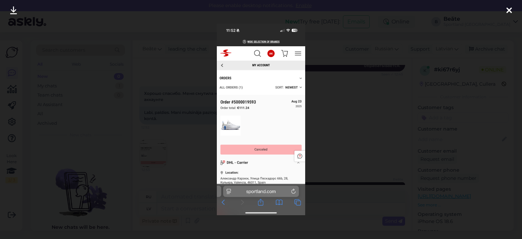
click at [341, 106] on div at bounding box center [261, 119] width 522 height 239
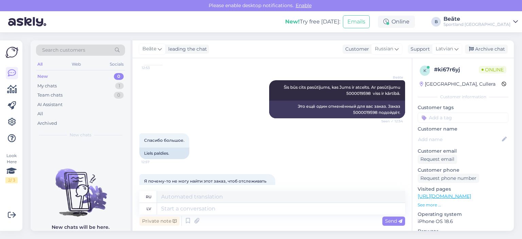
scroll to position [385, 0]
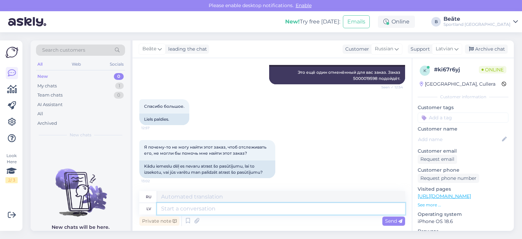
click at [220, 208] on textarea at bounding box center [281, 209] width 248 height 12
type textarea "Kad"
type textarea "Когда"
type textarea "Kad pasūtījums"
type textarea "Когда заказ"
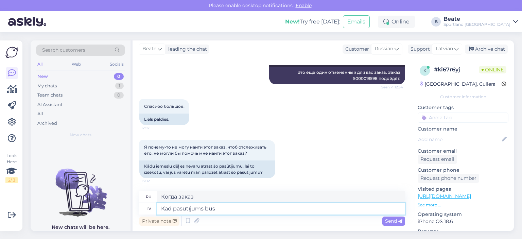
type textarea "Kad pasūtījums būs a"
type textarea "Когда будет заказ?"
type textarea "Kad pasūtījums būs apstrādāts u"
type textarea "Когда заказ будет обработан"
type textarea "Kad pasūtījums būs apstrādāts un no"
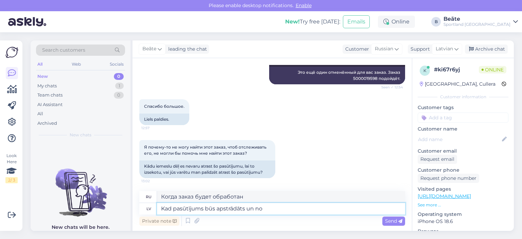
type textarea "После того, как заказ будет обработан и"
type textarea "Kad pasūtījums būs apstrādāts un noformēts no"
type textarea "Когда заказ будет обработан и отправлен"
type textarea "Kad pasūtījums būs apstrādāts un noformēts nosūtīšanai, Ju"
type textarea "После того, как заказ обработан и подготовлен к отправке,"
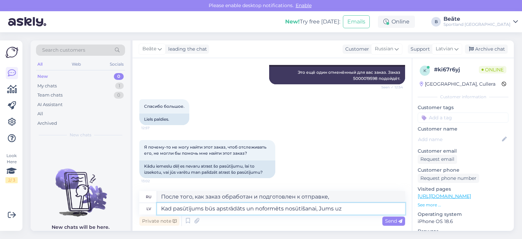
type textarea "Kad pasūtījums būs apstrādāts un noformēts nosūtīšanai, Jums uz"
type textarea "Как только ваш заказ будет обработан и готов к отправке, вам будет"
type textarea "Kad pasūtījums būs apstrādāts un noformēts nosūtīšanai, Jums uz e-"
type textarea "Как только ваш заказ будет обработан и готов к отправке, вы получите уведомлени…"
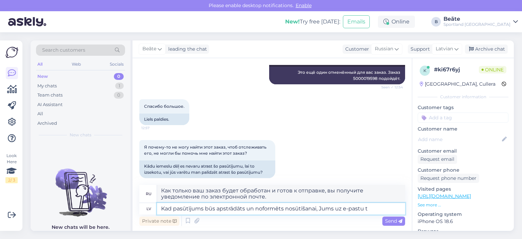
type textarea "Kad pasūtījums būs apstrādāts un noformēts nosūtīšanai, Jums uz e-pastu ti"
type textarea "Как только ваш заказ будет обработан и готов к отправке, вы получите электронно…"
type textarea "Kad pasūtījums būs apstrādāts un noformēts nosūtīšanai, Jums uz e-pastu tiks no…"
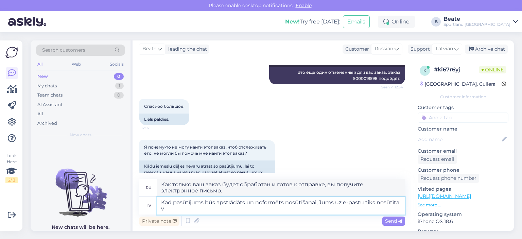
type textarea "Как только ваш заказ будет обработан и готов к отправке, вам будет отправлено э…"
type textarea "Kad pasūtījums būs apstrādāts un noformēts nosūtīšanai, Jums uz e-pastu tiks no…"
type textarea "Как только ваш заказ будет обработан и готов к отправке, вам будет отправлено э…"
type textarea "Kad pasūtījums būs apstrādāts un noformēts nosūtīšanai, Jums uz e-pastu tiks no…"
type textarea "Как только ваш заказ будет обработан и готов к отправке, вам будет отправлено э…"
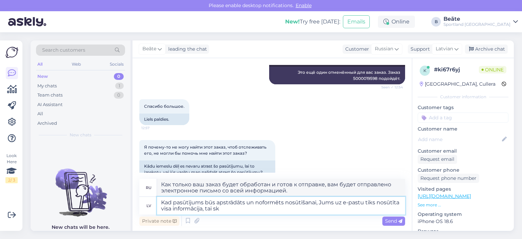
type textarea "Kad pasūtījums būs apstrādāts un noformēts nosūtīšanai, Jums uz e-pastu tiks no…"
type textarea "Как только ваш заказ будет обработан и подготовлен к отправке, вам будет отправ…"
type textarea "Kad pasūtījums būs apstrādāts un noformēts nosūtīšanai, Jums uz e-pastu tiks no…"
type textarea "Как только ваш заказ будет обработан и подготовлен к отправке, вам будет отправ…"
type textarea "Kad pasūtījums būs apstrādāts un noformēts nosūtīšanai, Jums uz e-pastu tiks no…"
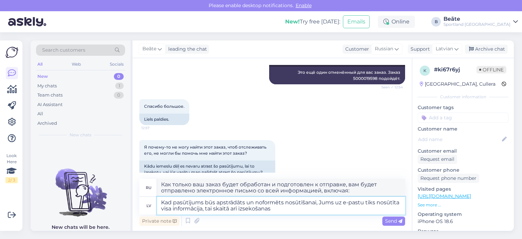
type textarea "Как только ваш заказ будет обработан и готов к отправке, вам на электронную поч…"
type textarea "Kad pasūtījums būs apstrādāts un noformēts nosūtīšanai, Jums uz e-pastu tiks no…"
type textarea "Как только ваш заказ будет обработан и подготовлен к отправке, вам на электронн…"
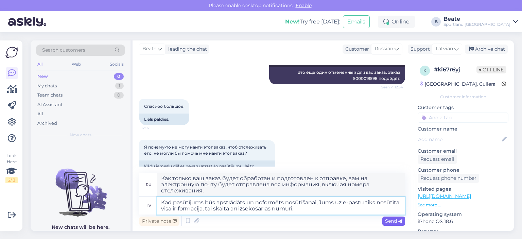
type textarea "Kad pasūtījums būs apstrādāts un noformēts nosūtīšanai, Jums uz e-pastu tiks no…"
click at [395, 222] on span "Send" at bounding box center [393, 221] width 17 height 6
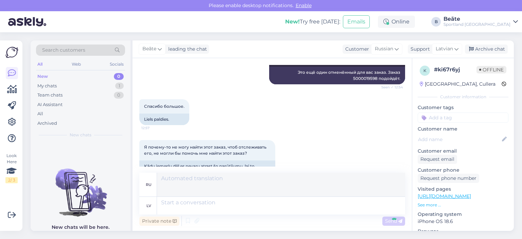
scroll to position [451, 0]
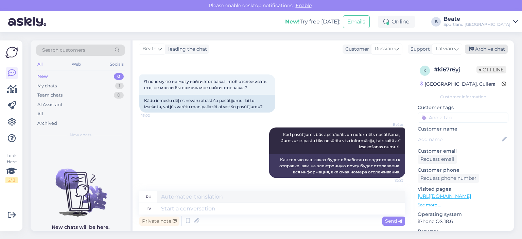
click at [482, 48] on div "Archive chat" at bounding box center [486, 49] width 43 height 9
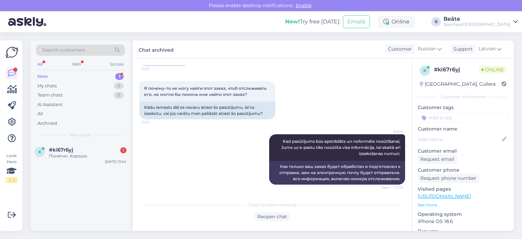
scroll to position [473, 0]
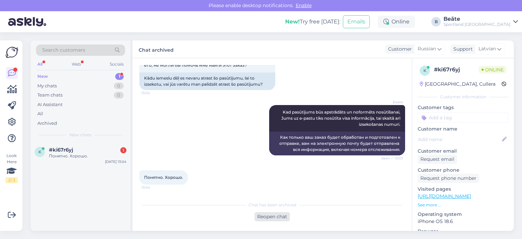
click at [262, 216] on div "Reopen chat" at bounding box center [272, 216] width 35 height 9
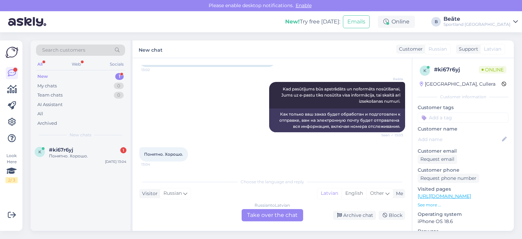
click at [285, 218] on div "Russian to Latvian Take over the chat" at bounding box center [273, 215] width 62 height 12
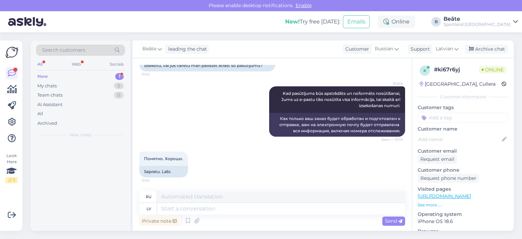
scroll to position [491, 0]
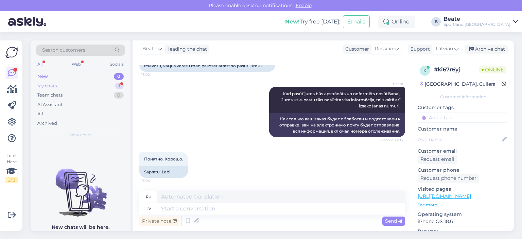
click at [62, 82] on div "My chats 1" at bounding box center [80, 86] width 89 height 10
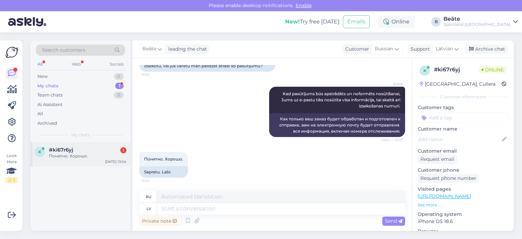
click at [70, 149] on span "#ki67r6yj" at bounding box center [61, 150] width 24 height 6
click at [486, 50] on div "Archive chat" at bounding box center [486, 49] width 43 height 9
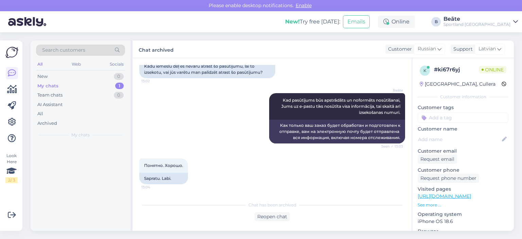
scroll to position [485, 0]
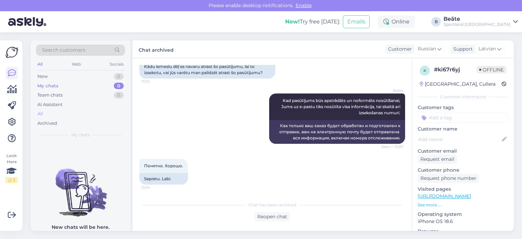
click at [50, 110] on div "All" at bounding box center [80, 114] width 89 height 10
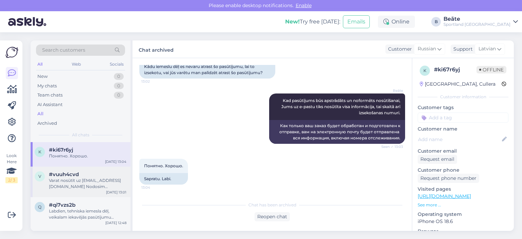
click at [84, 184] on div "Varat nosūtīt uz klientu.serviss@sportland.lv Nodosim informāciju grāmatvedībai…" at bounding box center [87, 183] width 77 height 12
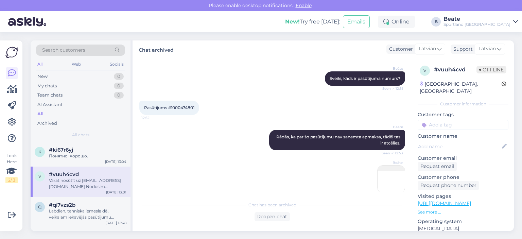
scroll to position [48, 0]
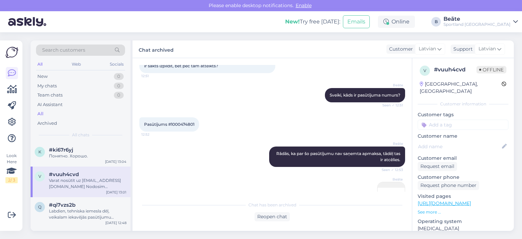
click at [186, 124] on span "Pasūtījums #1000474801" at bounding box center [169, 124] width 50 height 5
copy div "1000474801 12:52"
